Goal: Information Seeking & Learning: Learn about a topic

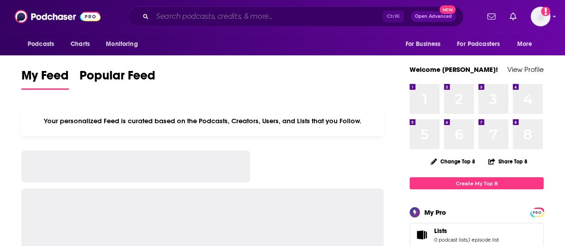
click at [165, 17] on input "Search podcasts, credits, & more..." at bounding box center [267, 16] width 230 height 14
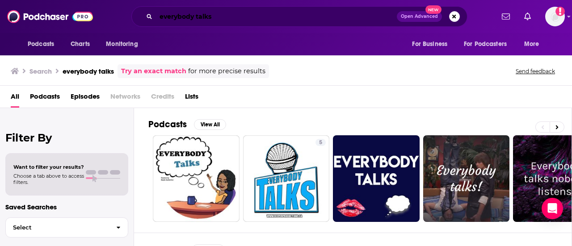
click at [239, 18] on input "everybody talks" at bounding box center [276, 16] width 241 height 14
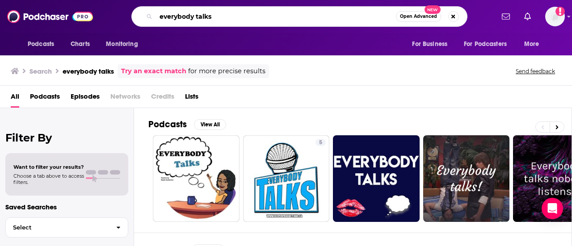
click at [166, 17] on input "everybody talks" at bounding box center [276, 16] width 240 height 14
click at [180, 17] on input "everybody talks" at bounding box center [276, 16] width 240 height 14
type input "every body talks"
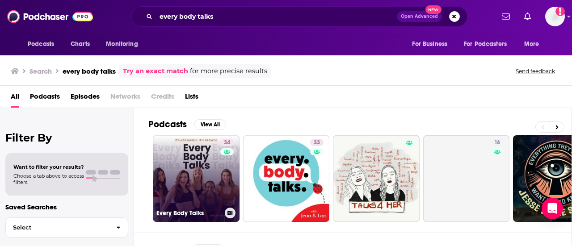
click at [204, 167] on link "34 Every Body Talks" at bounding box center [196, 178] width 87 height 87
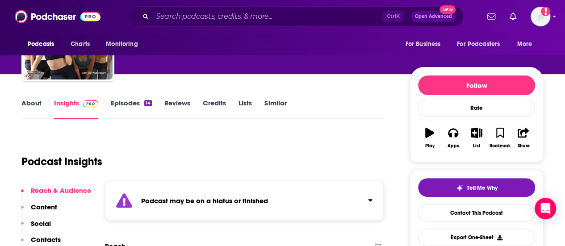
scroll to position [71, 0]
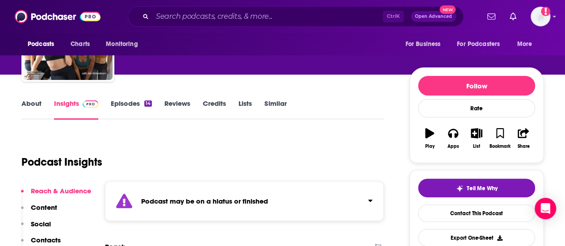
click at [142, 109] on link "Episodes 14" at bounding box center [131, 109] width 41 height 21
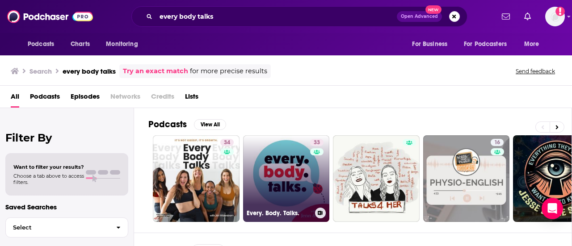
click at [279, 168] on link "33 Every. Body. Talks." at bounding box center [286, 178] width 87 height 87
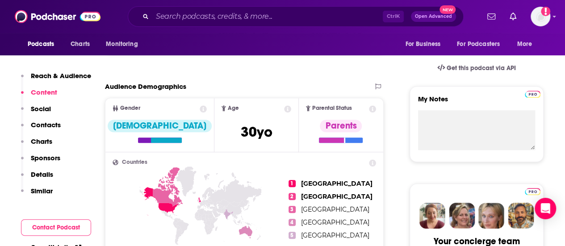
scroll to position [143, 0]
